Goal: Check status: Check status

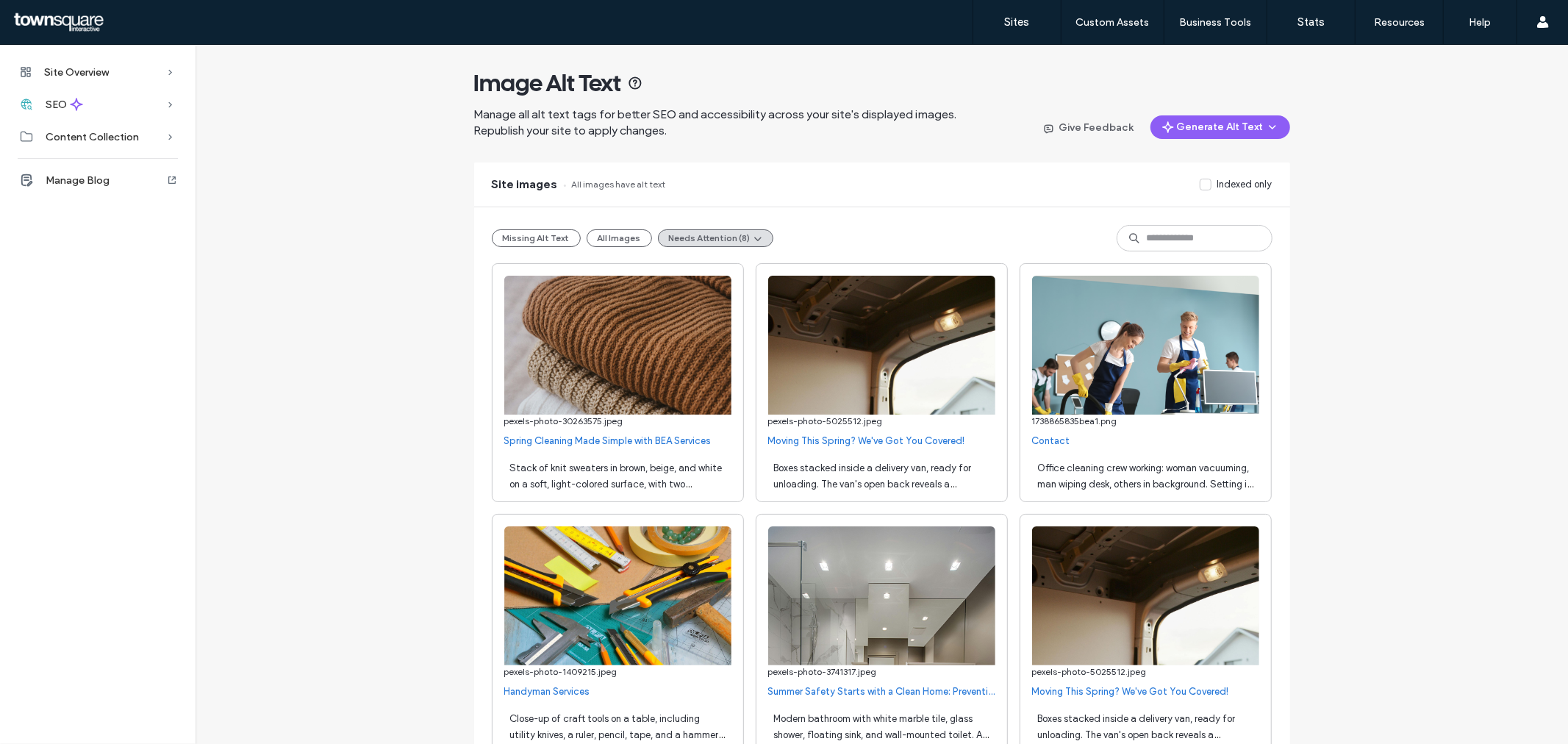
click at [81, 32] on div at bounding box center [94, 22] width 167 height 23
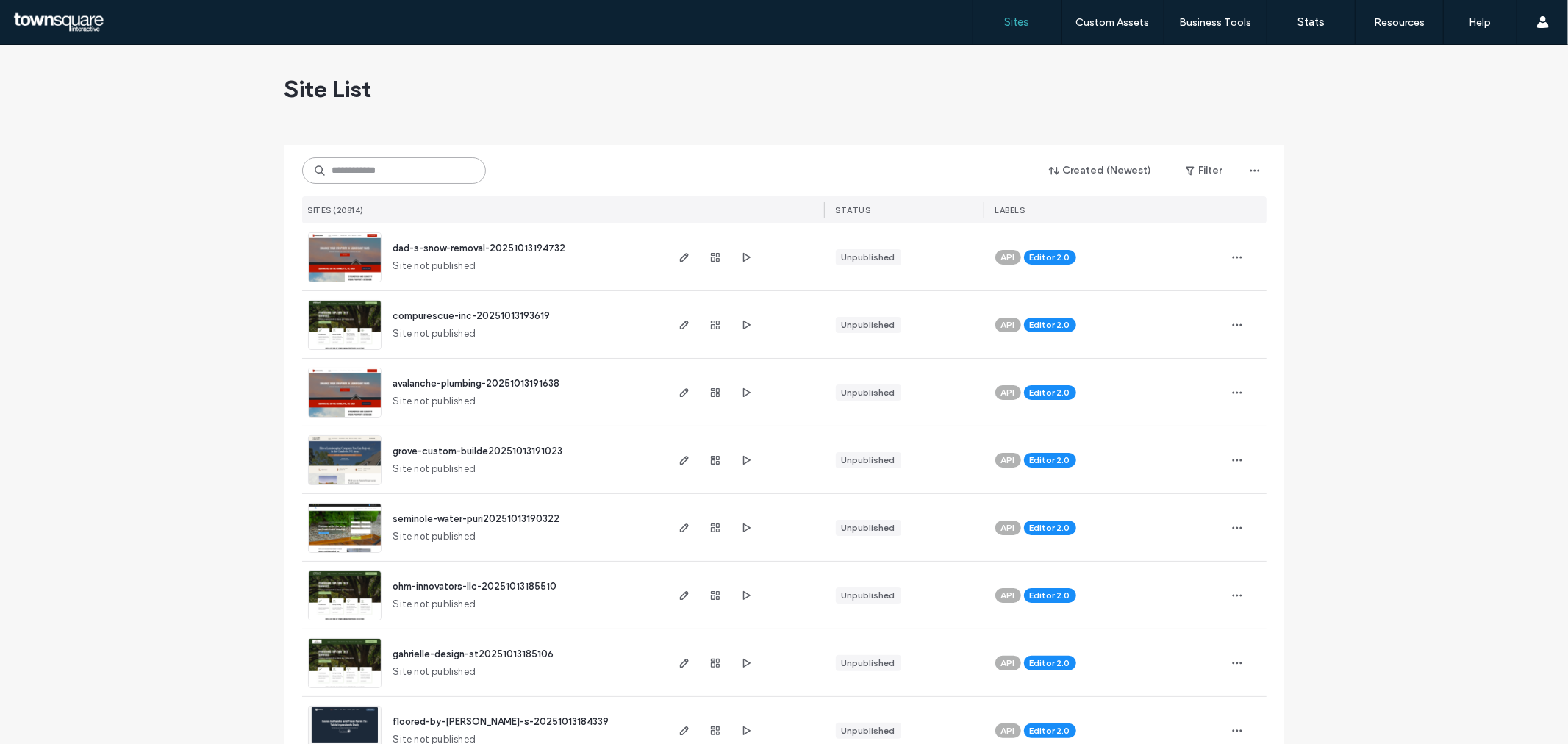
click at [391, 170] on input at bounding box center [394, 170] width 184 height 26
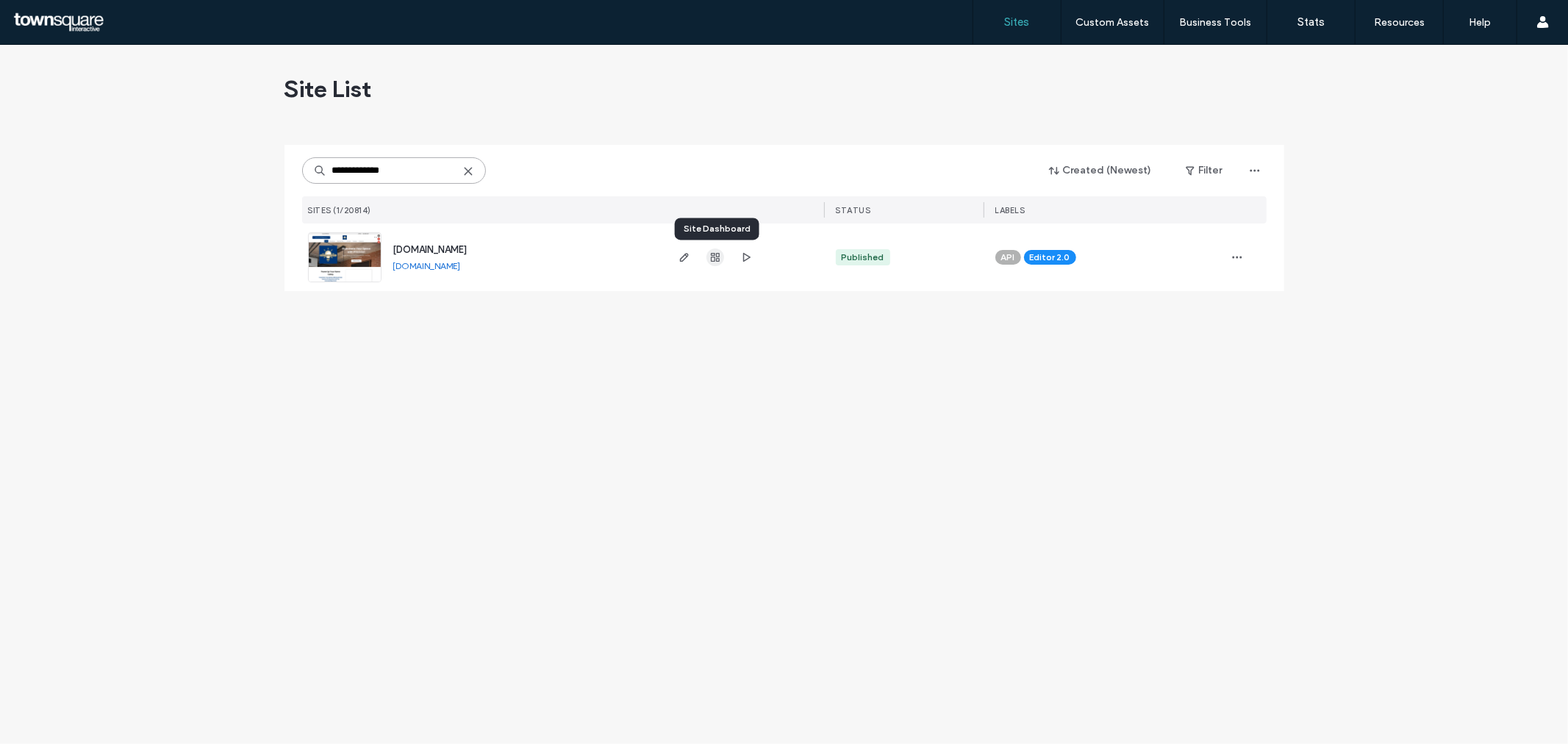
type input "**********"
click at [714, 259] on icon "button" at bounding box center [716, 257] width 12 height 12
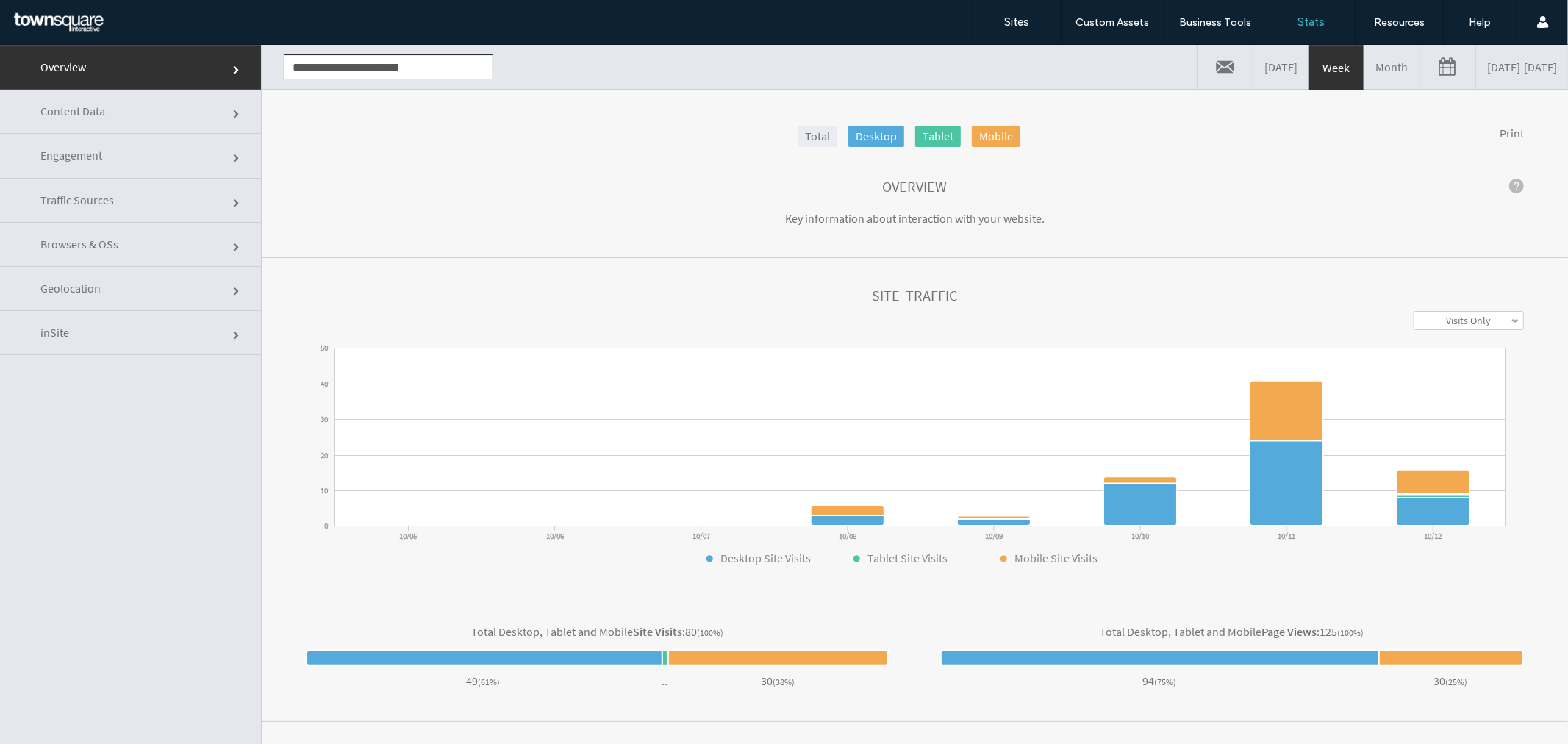
click at [1365, 60] on link "Month" at bounding box center [1392, 66] width 55 height 44
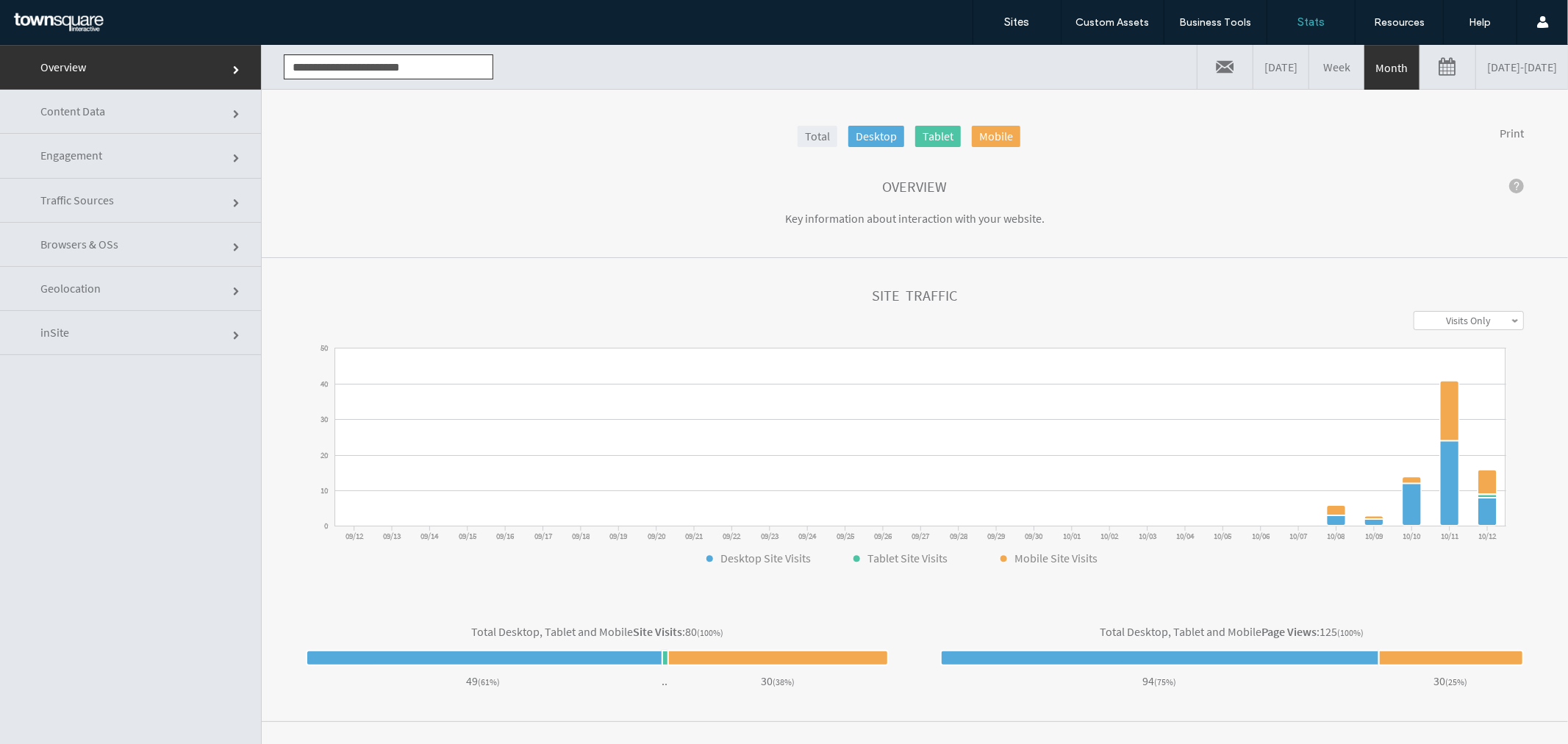
click at [1309, 60] on link "Week" at bounding box center [1336, 66] width 55 height 44
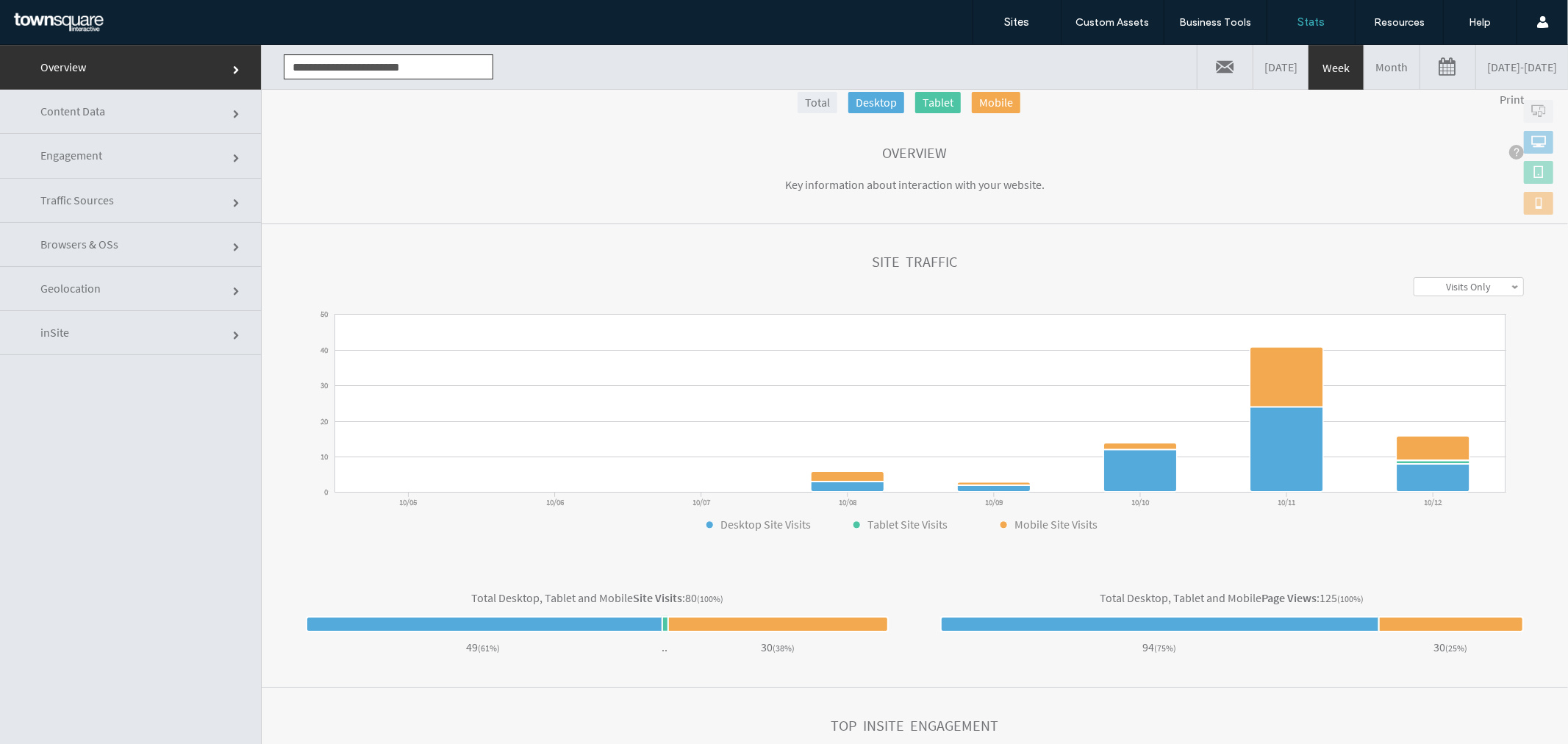
scroll to position [49, 0]
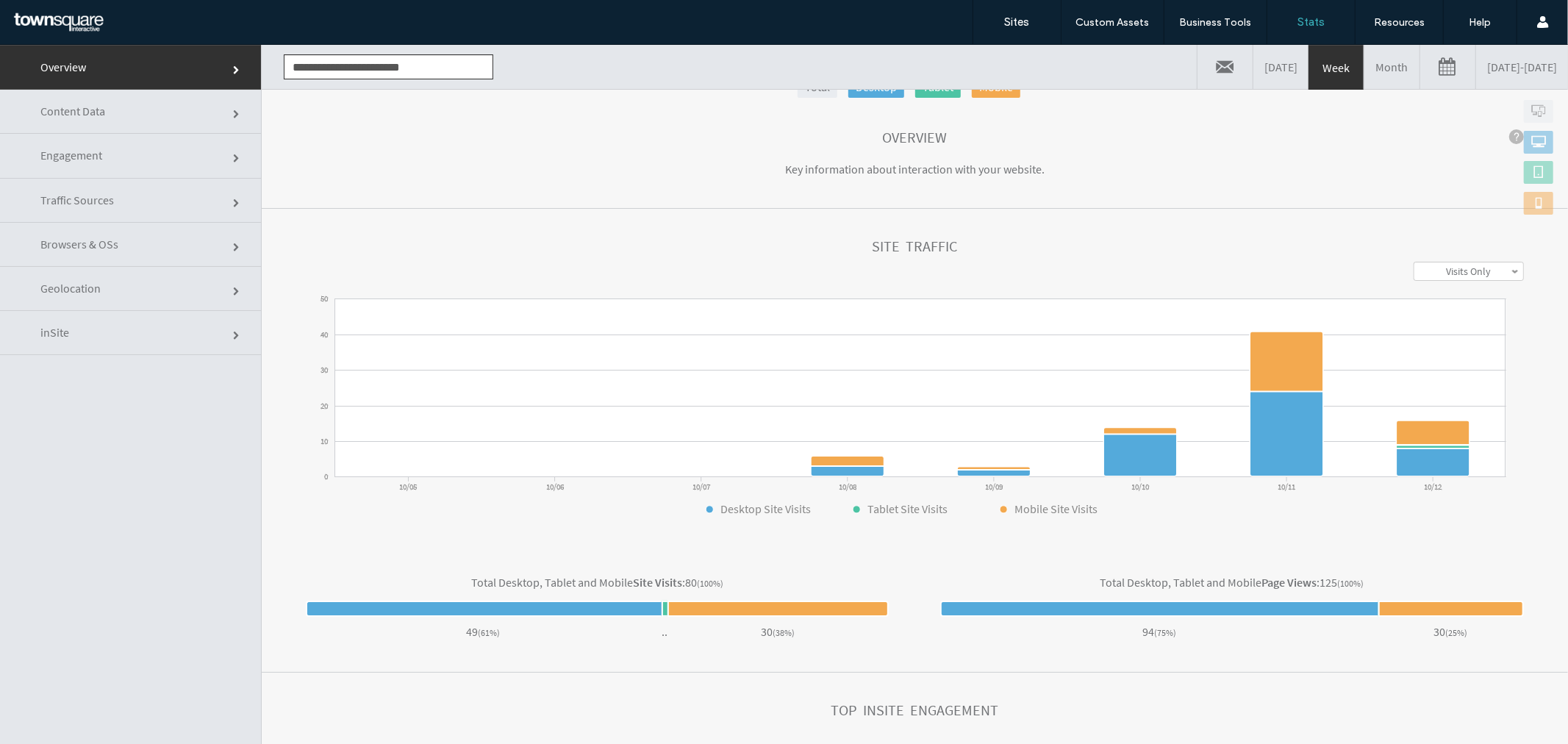
click at [166, 114] on link "Content Data" at bounding box center [130, 110] width 261 height 44
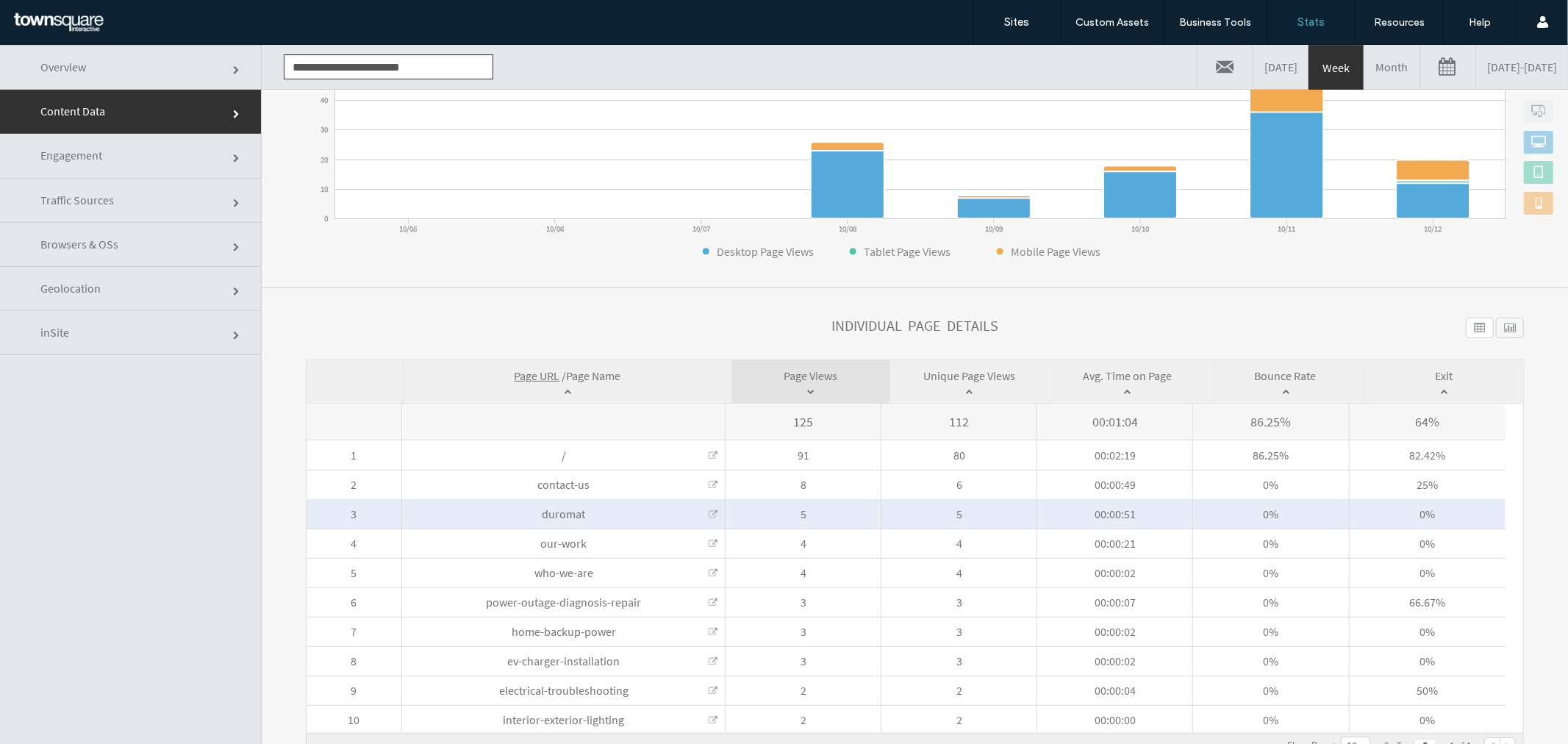
scroll to position [74, 0]
